Goal: Transaction & Acquisition: Purchase product/service

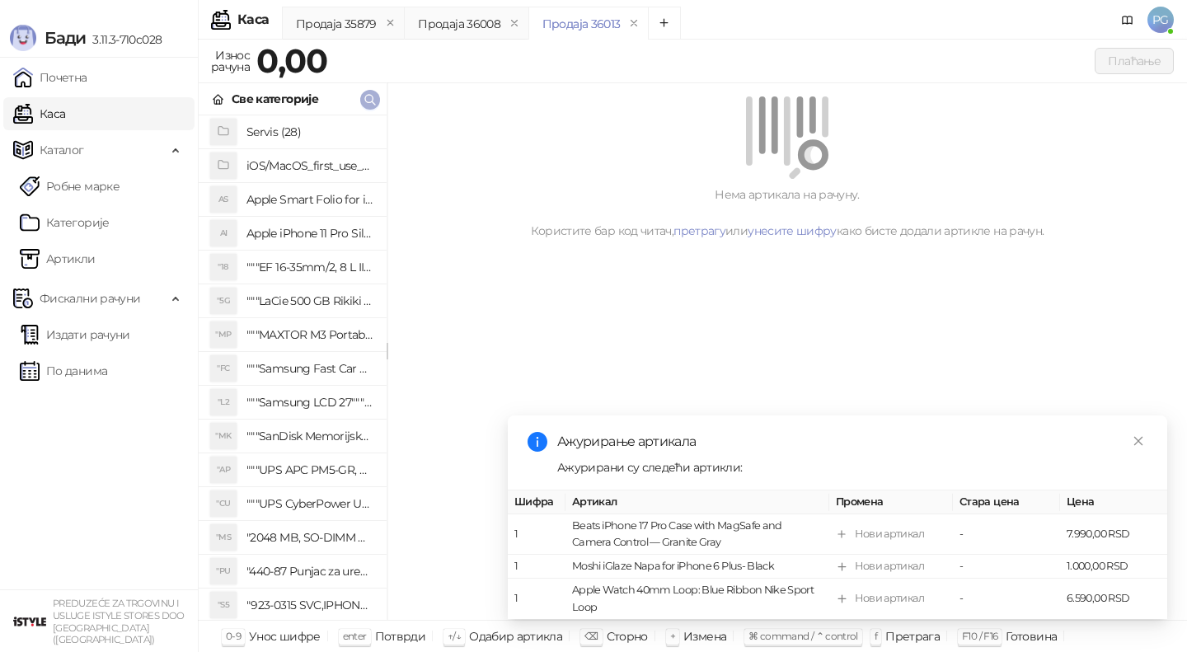
click at [366, 107] on span "button" at bounding box center [370, 100] width 13 height 16
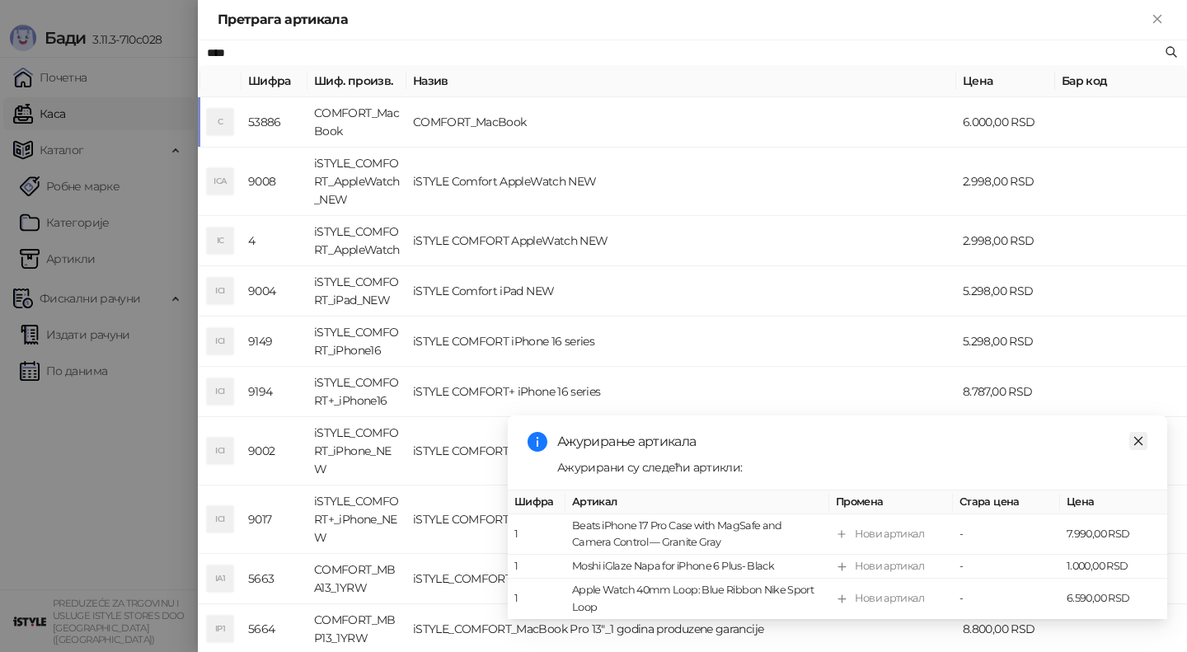
click at [1147, 435] on link "Close" at bounding box center [1139, 441] width 18 height 18
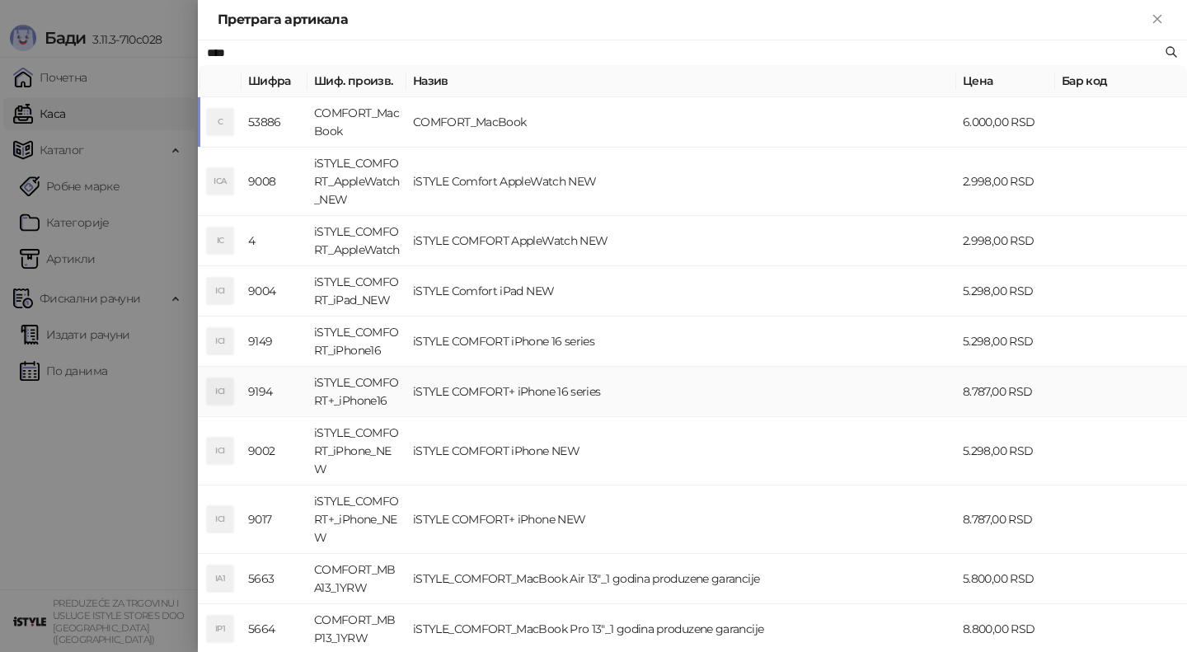
click at [629, 400] on td "iSTYLE COMFORT+ iPhone 16 series" at bounding box center [681, 392] width 550 height 50
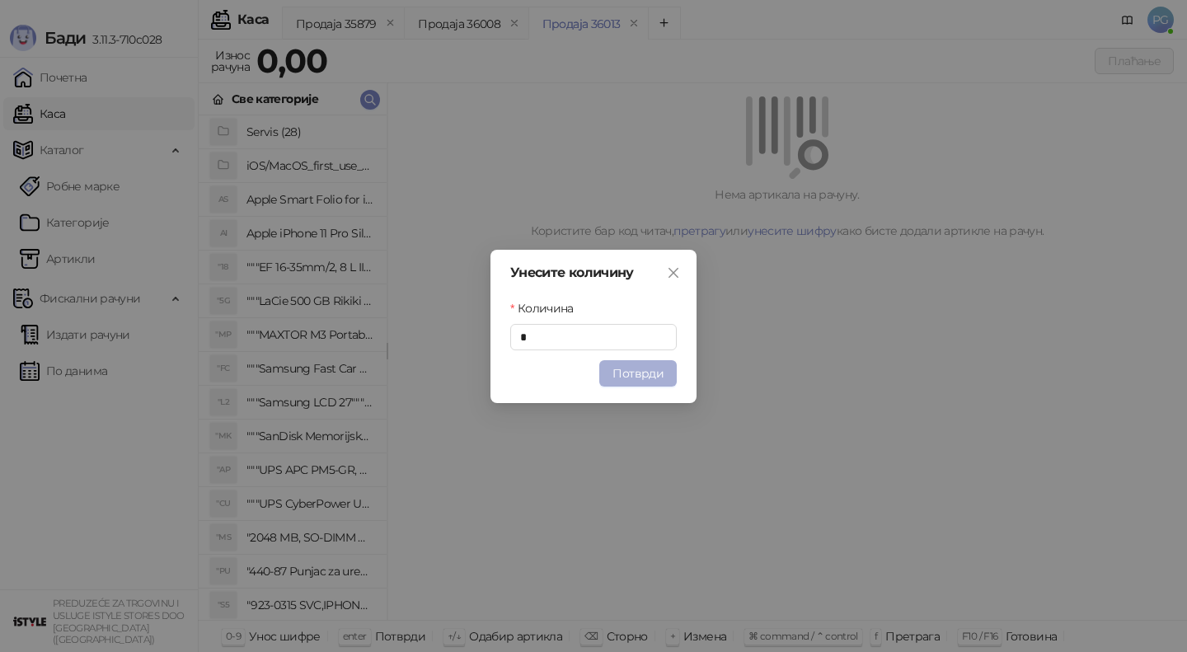
click at [656, 382] on button "Потврди" at bounding box center [638, 373] width 78 height 26
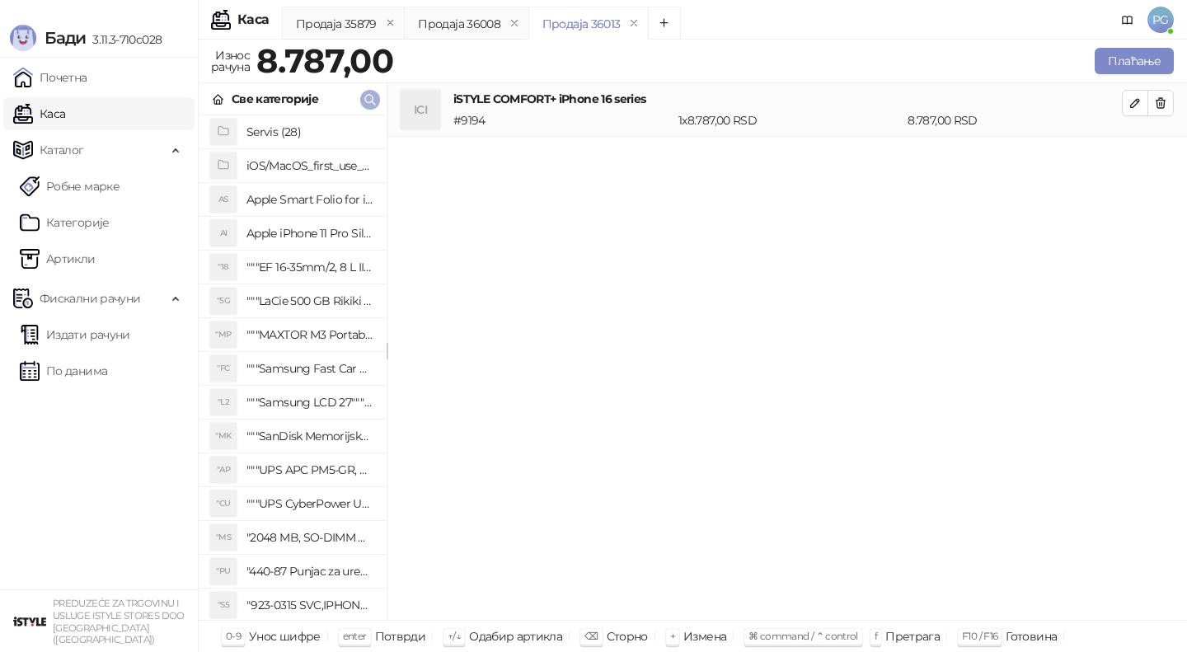
click at [369, 104] on icon "button" at bounding box center [370, 99] width 13 height 13
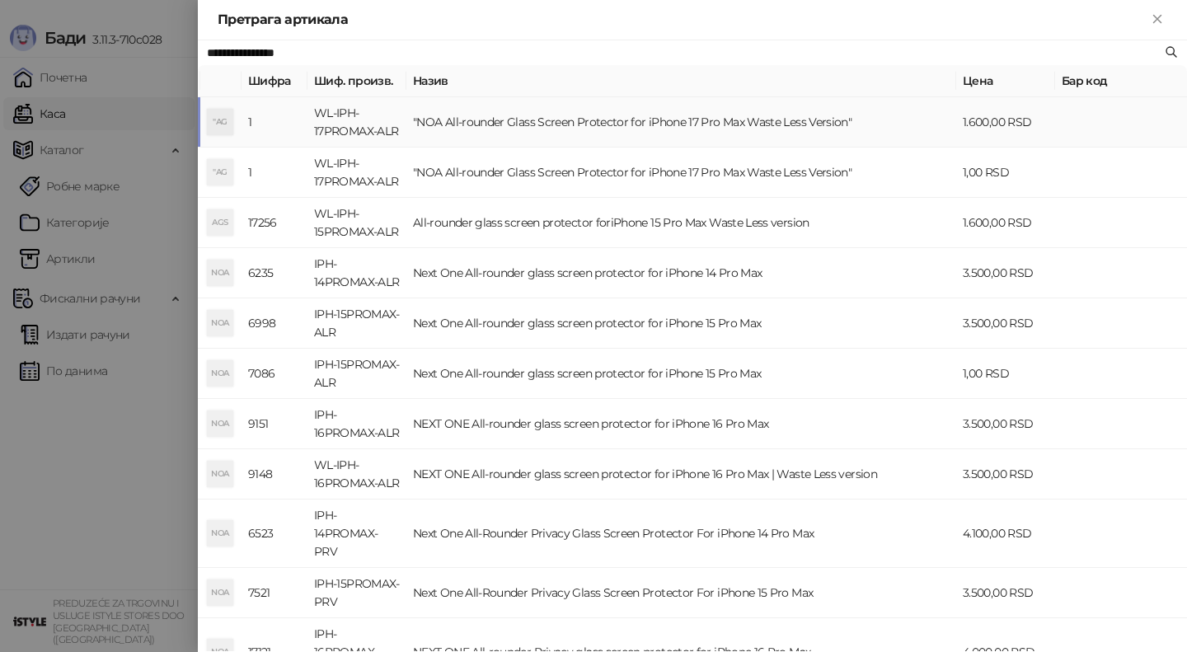
type input "**********"
click at [440, 126] on td ""NOA All-rounder Glass Screen Protector for iPhone 17 Pro Max Waste Less Versio…" at bounding box center [681, 122] width 550 height 50
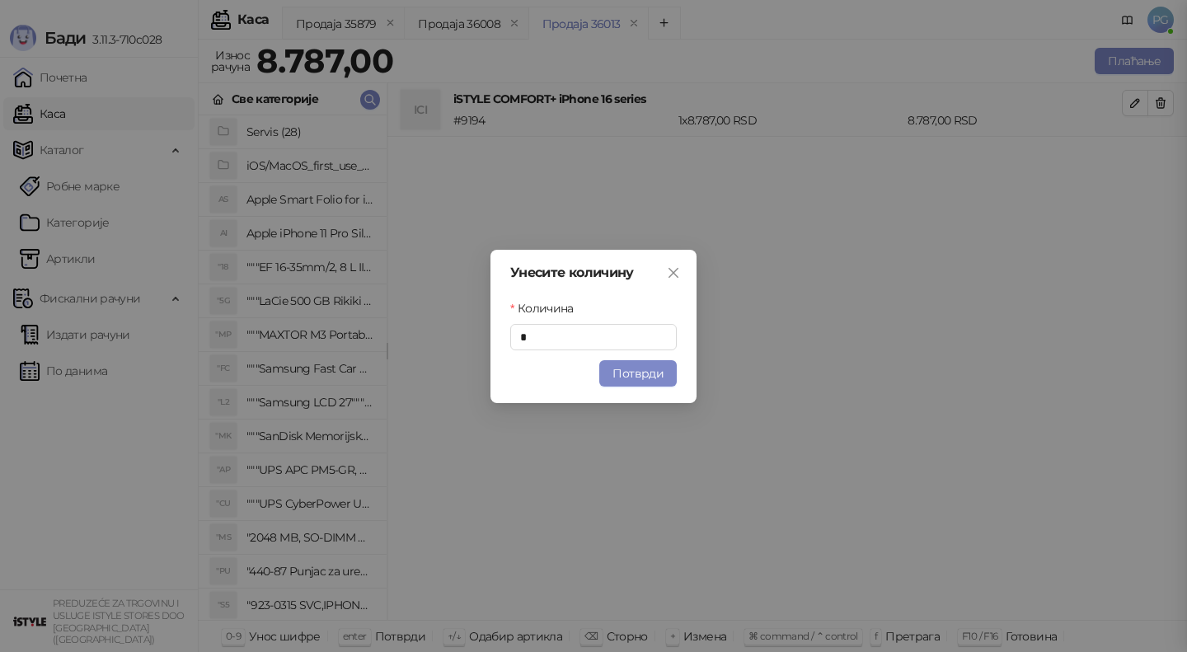
click at [637, 375] on button "Потврди" at bounding box center [638, 373] width 78 height 26
